Goal: Check status: Check status

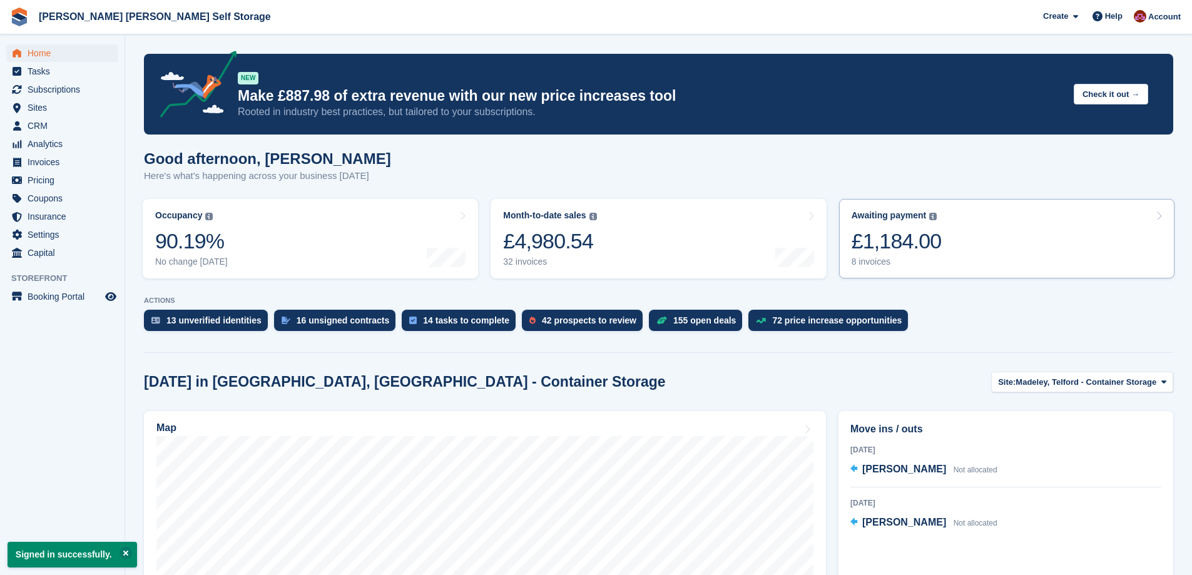
drag, startPoint x: 905, startPoint y: 250, endPoint x: 1000, endPoint y: 262, distance: 95.3
click at [906, 250] on div "£1,184.00" at bounding box center [896, 241] width 90 height 26
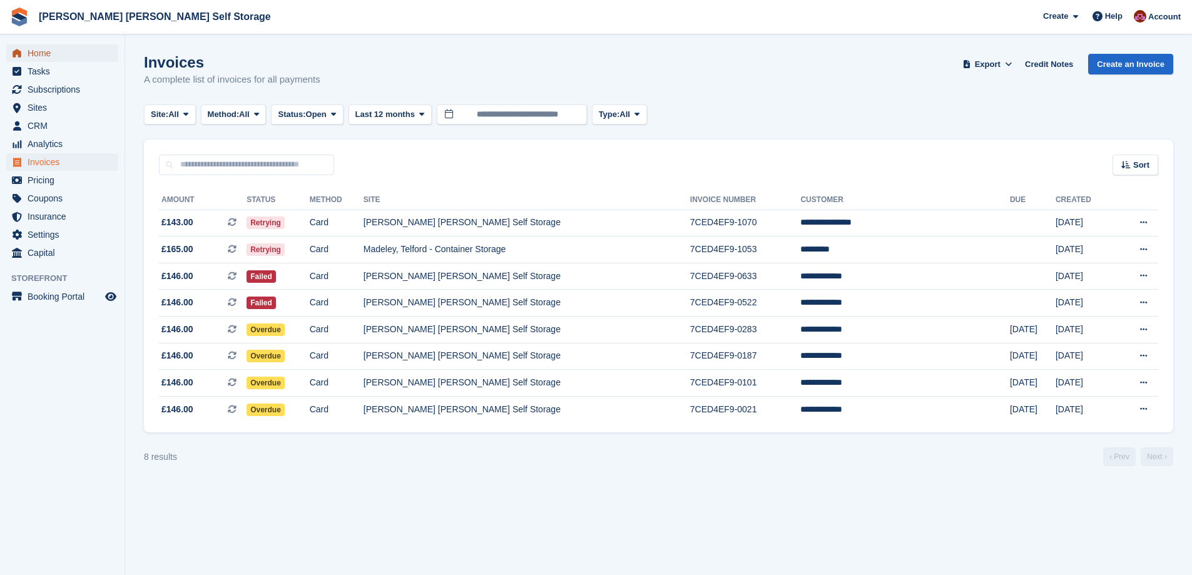
click at [55, 58] on span "Home" at bounding box center [65, 53] width 75 height 18
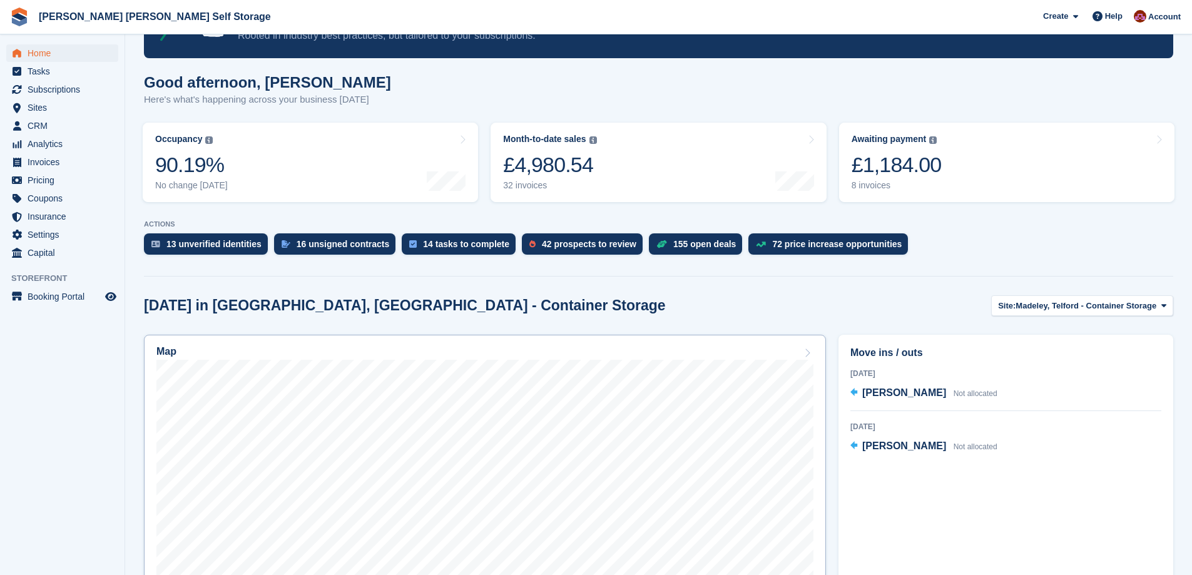
scroll to position [188, 0]
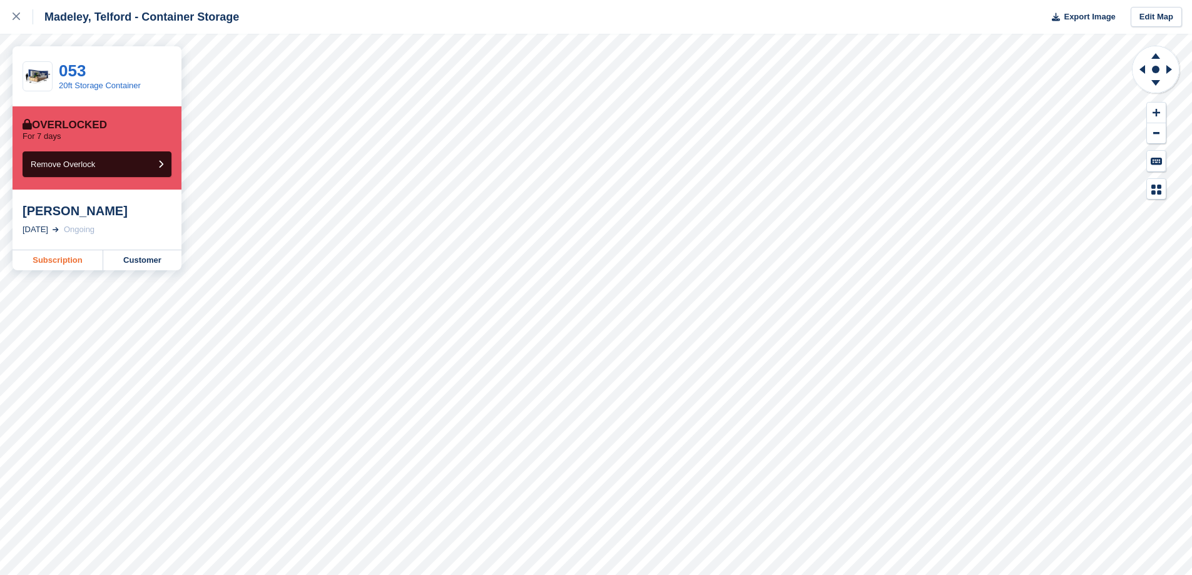
click at [69, 258] on link "Subscription" at bounding box center [58, 260] width 91 height 20
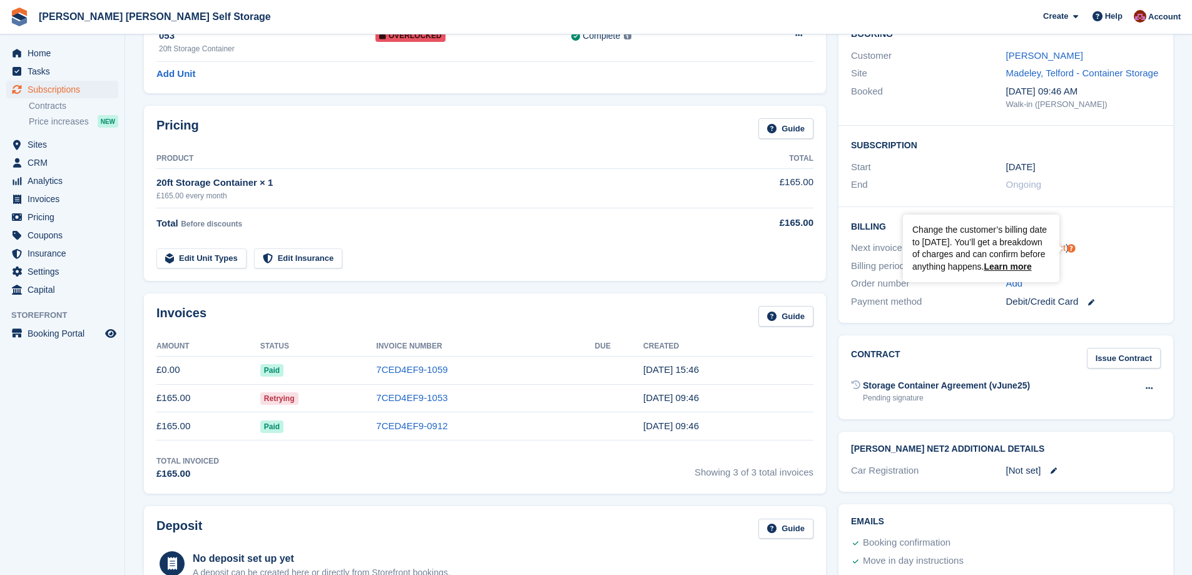
scroll to position [125, 0]
click at [581, 534] on div "Deposit Guide" at bounding box center [484, 531] width 657 height 28
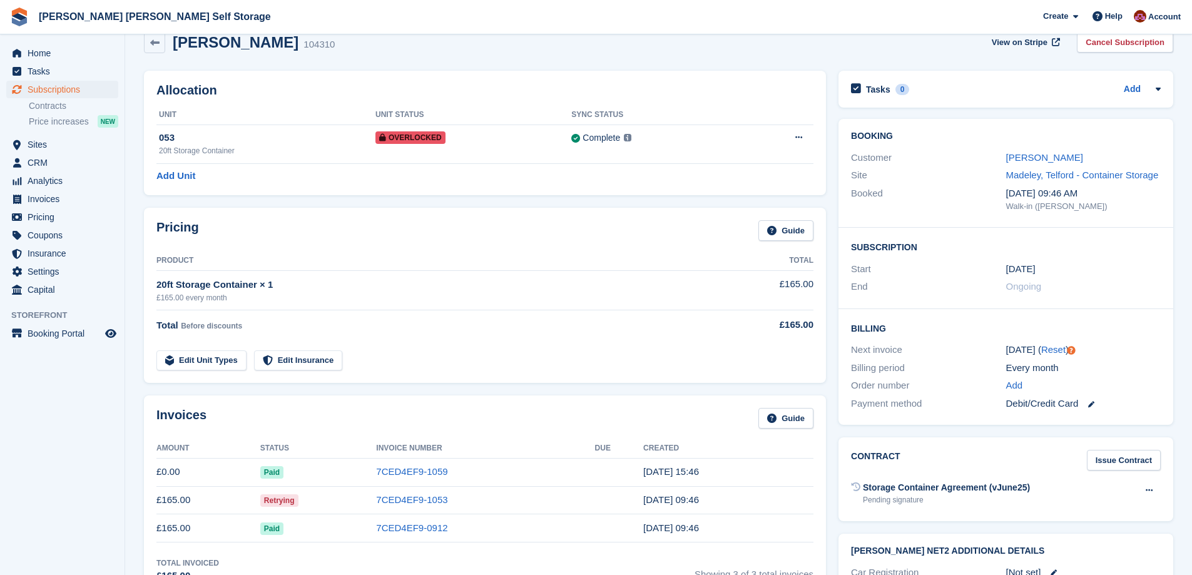
scroll to position [0, 0]
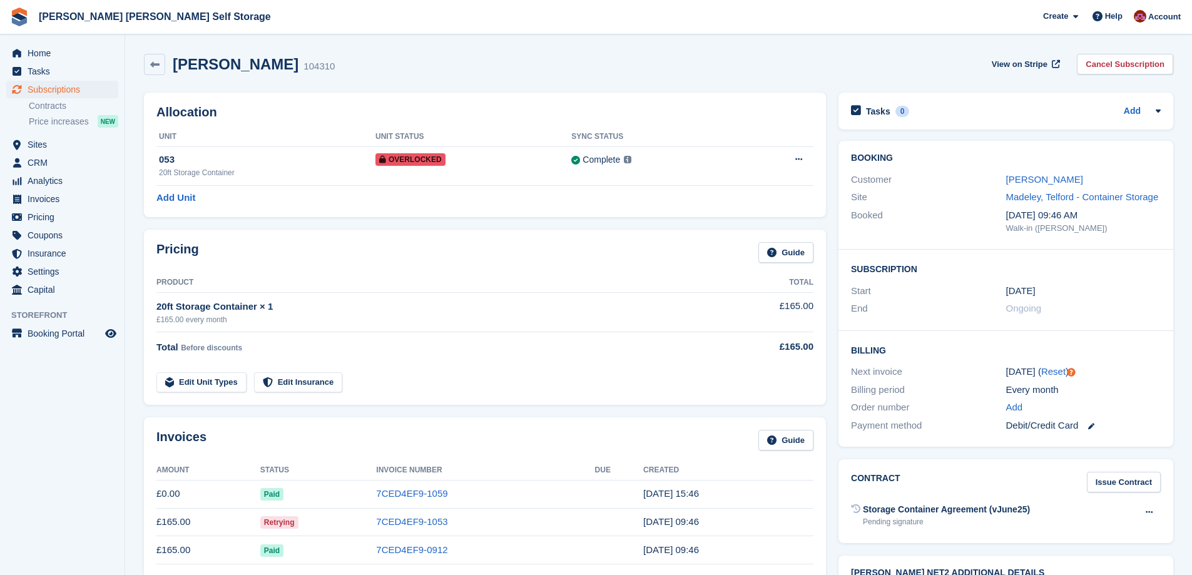
drag, startPoint x: 1121, startPoint y: 19, endPoint x: 1125, endPoint y: 35, distance: 16.2
click at [1122, 21] on span "Help" at bounding box center [1114, 16] width 18 height 13
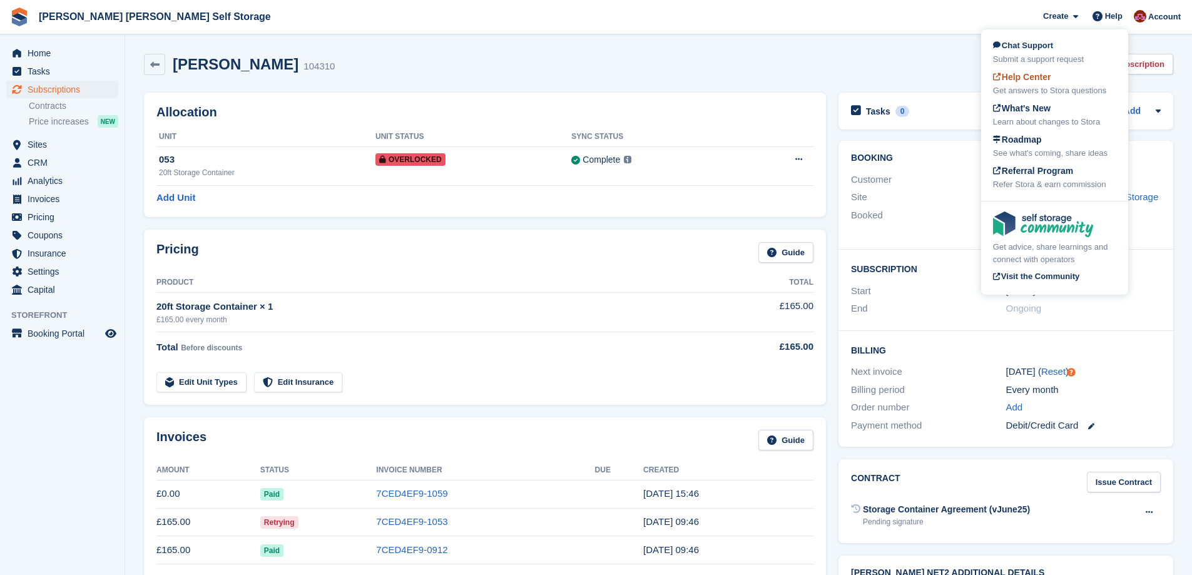
click at [1037, 80] on span "Help Center" at bounding box center [1022, 77] width 58 height 10
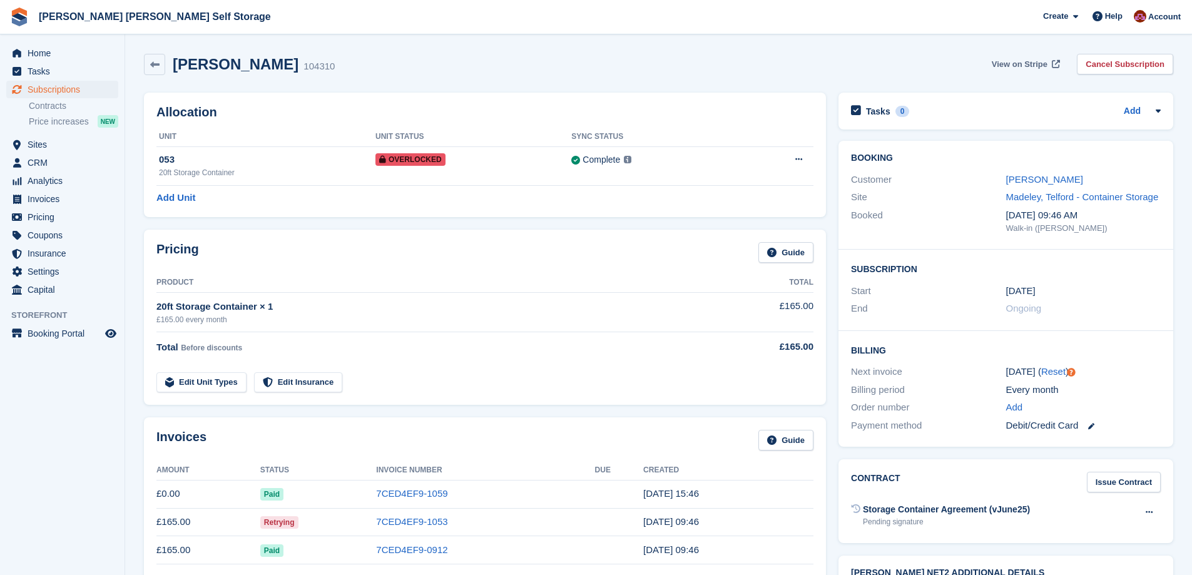
click at [1054, 59] on link "View on Stripe" at bounding box center [1025, 64] width 76 height 21
click at [44, 52] on span "Home" at bounding box center [65, 53] width 75 height 18
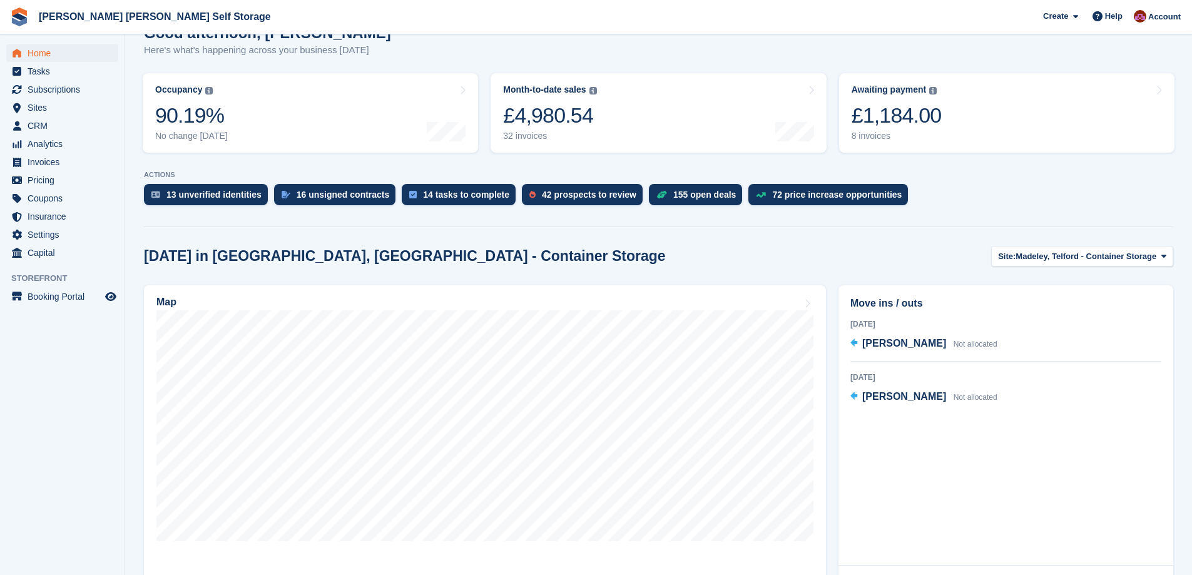
scroll to position [125, 0]
